Goal: Task Accomplishment & Management: Complete application form

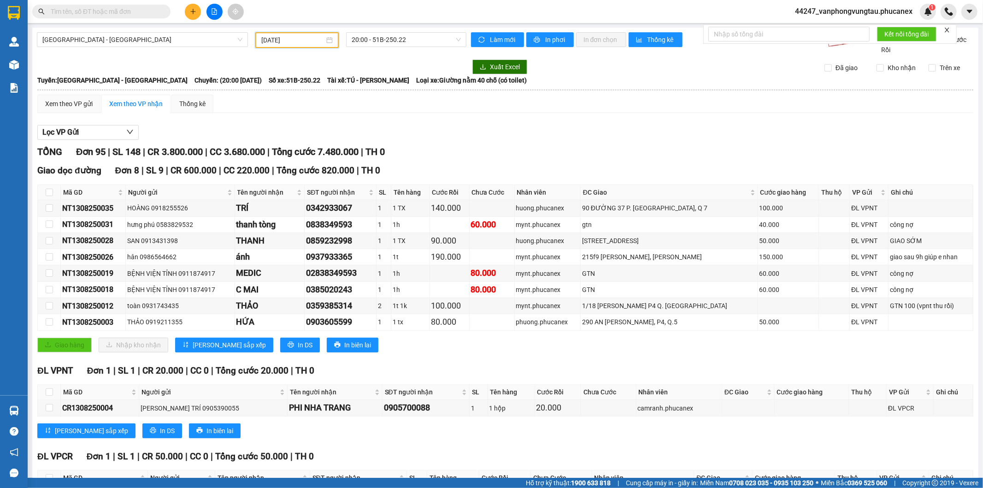
scroll to position [1666, 0]
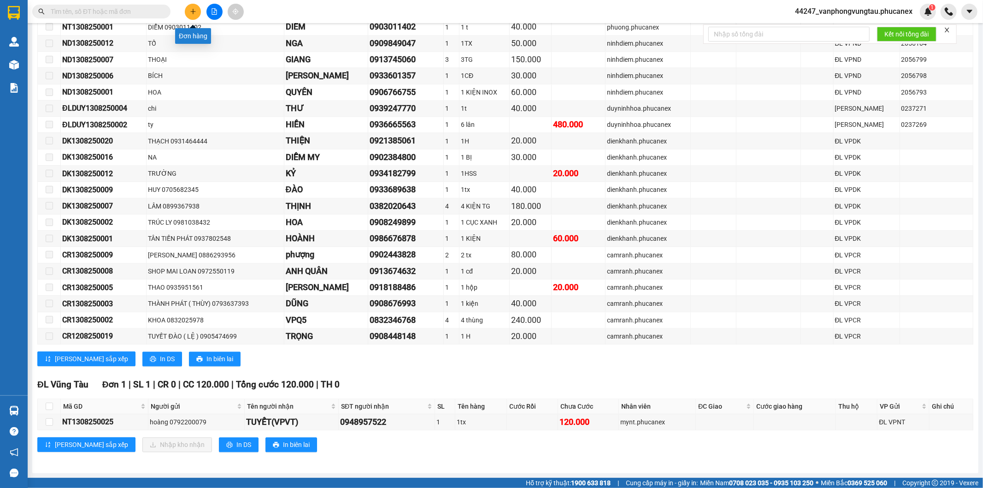
click at [194, 13] on icon "plus" at bounding box center [193, 11] width 6 height 6
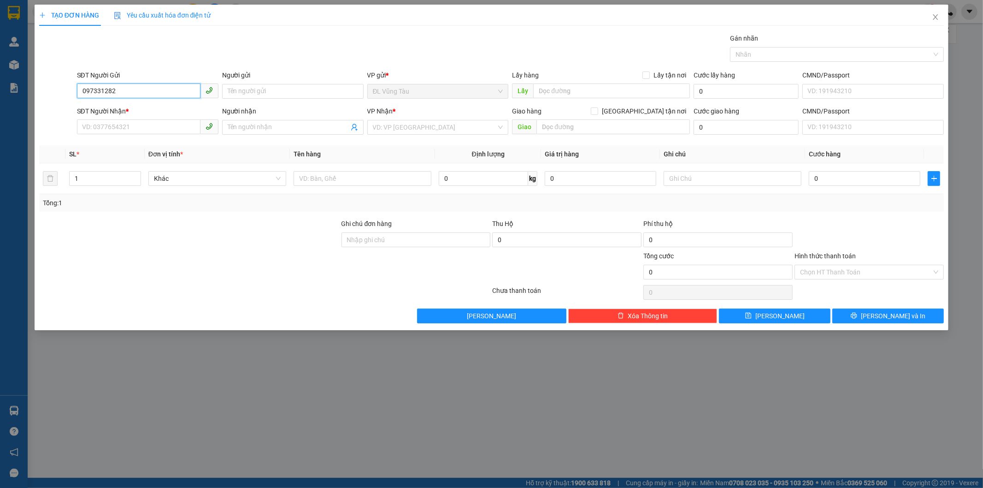
type input "0973312829"
click at [136, 104] on div "0973312829 - [PERSON_NAME]" at bounding box center [148, 109] width 142 height 15
type input "anh LỘC"
type input "0938592140"
type input "LINH"
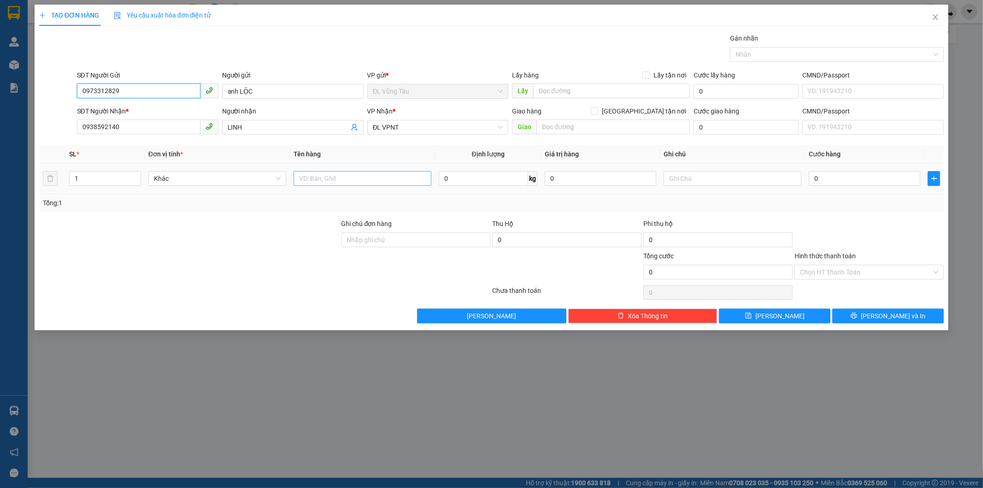
type input "0973312829"
click at [303, 181] on input "text" at bounding box center [363, 178] width 138 height 15
type input "1TG"
click at [836, 184] on input "0" at bounding box center [865, 178] width 112 height 15
type input "5"
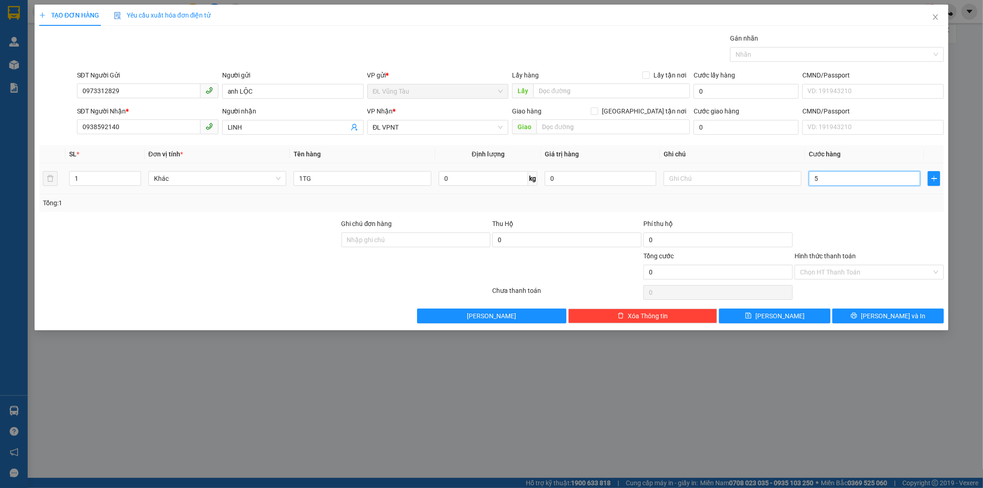
type input "5"
type input "50"
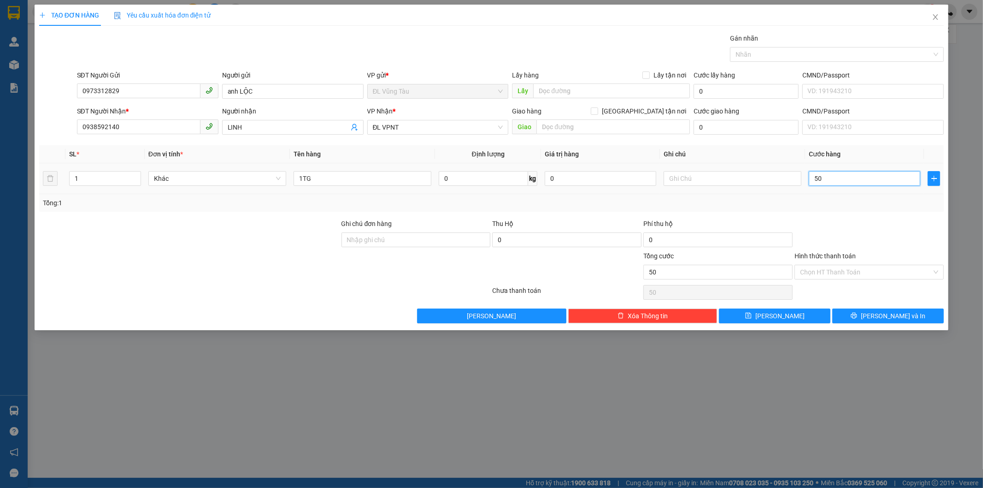
type input "500"
type input "5.000"
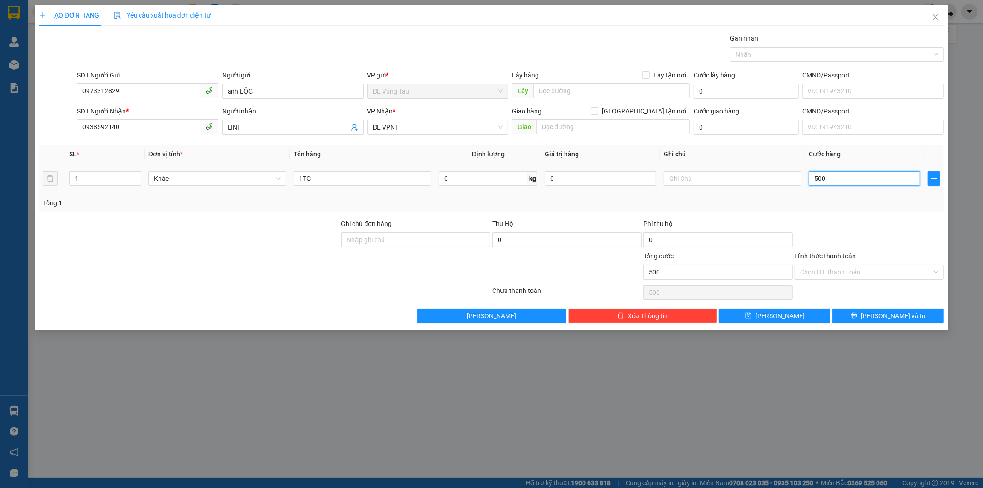
type input "5.000"
type input "50.000"
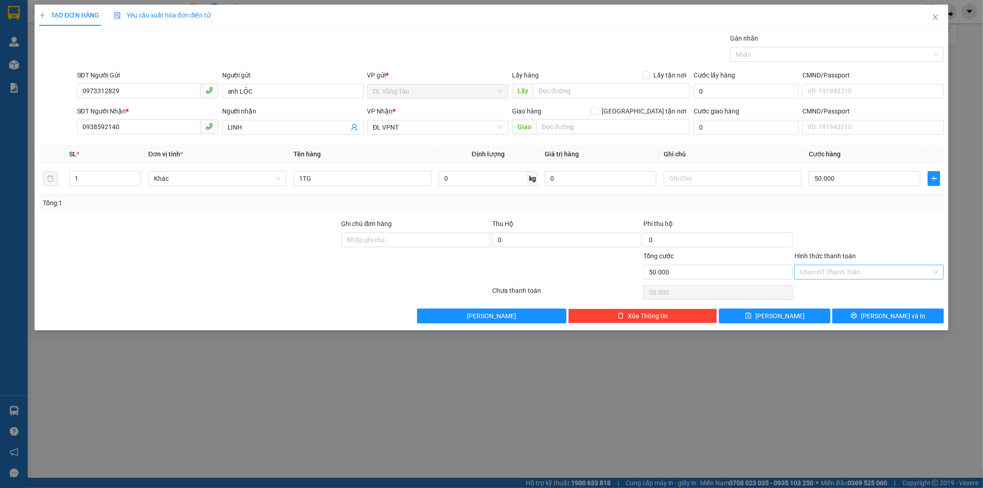
click at [855, 271] on input "Hình thức thanh toán" at bounding box center [866, 272] width 132 height 14
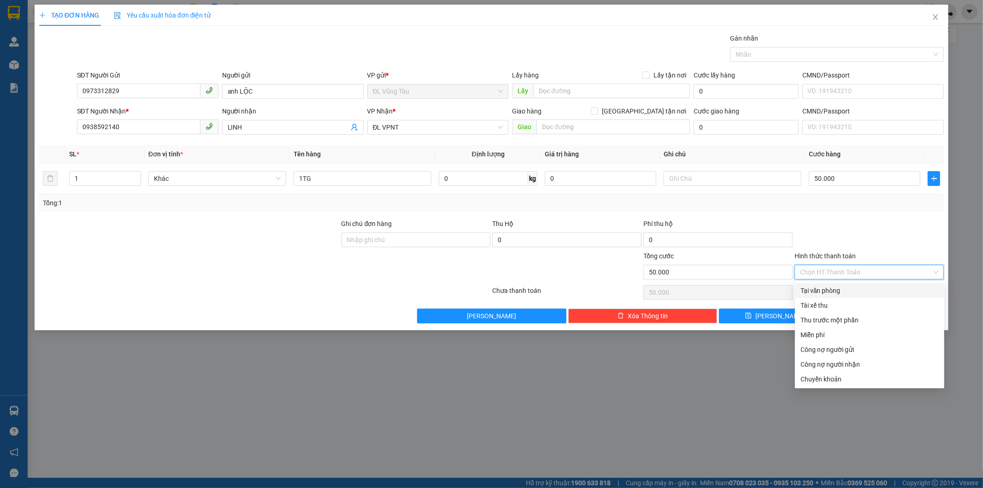
click at [846, 283] on div "Tại văn phòng" at bounding box center [869, 290] width 149 height 15
type input "0"
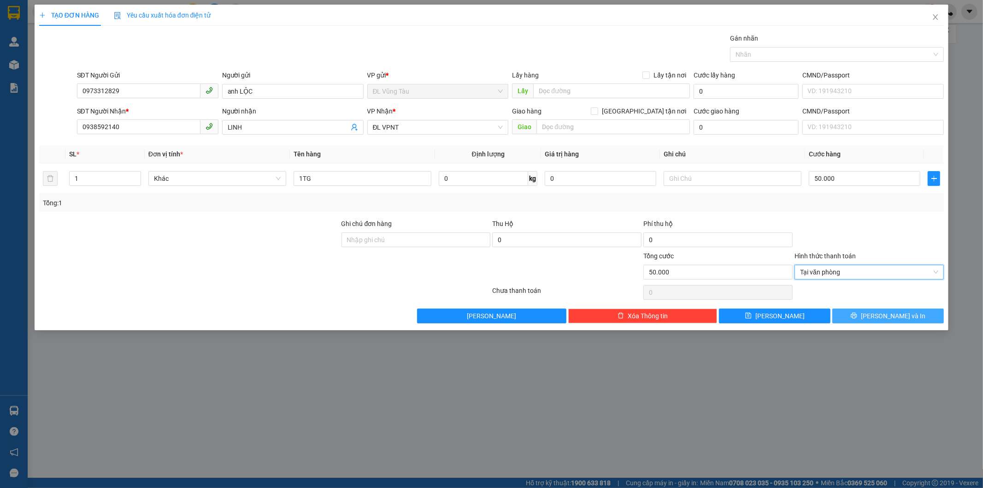
click at [880, 313] on span "[PERSON_NAME] và In" at bounding box center [893, 316] width 65 height 10
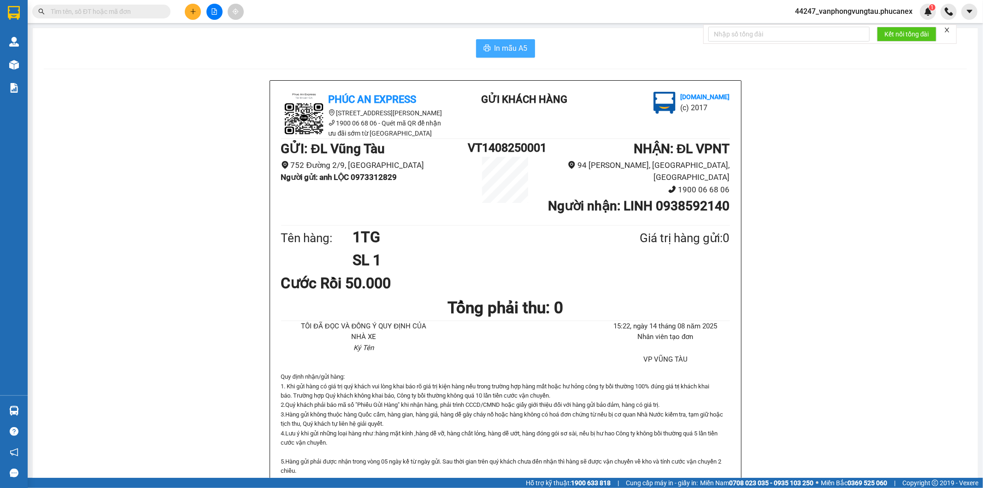
click at [495, 52] on span "In mẫu A5" at bounding box center [511, 48] width 33 height 12
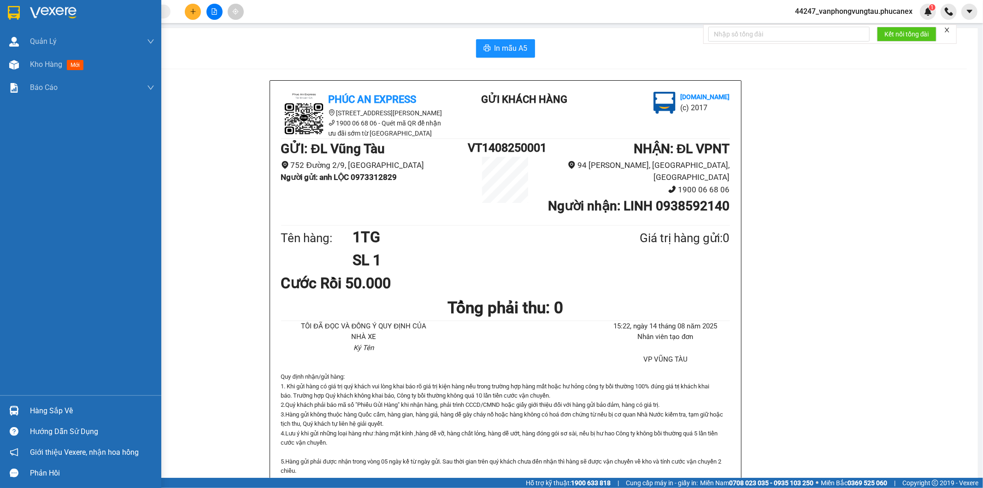
click at [15, 17] on img at bounding box center [14, 13] width 12 height 14
